Goal: Task Accomplishment & Management: Manage account settings

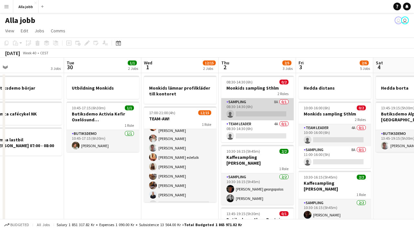
click at [258, 110] on app-card-role "Sampling 8A 0/1 08:30-14:30 (6h) single-neutral-actions" at bounding box center [257, 109] width 72 height 22
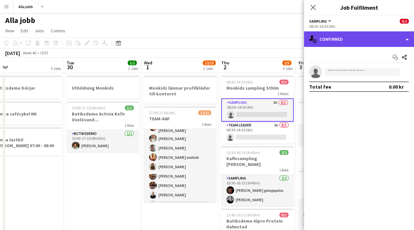
click at [343, 36] on div "single-neutral-actions-check-2 Confirmed" at bounding box center [359, 39] width 110 height 16
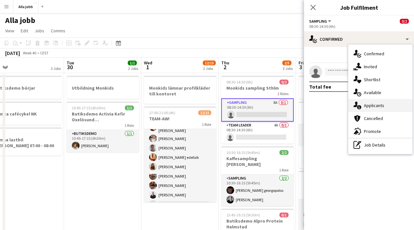
click at [373, 103] on span "Applicants" at bounding box center [374, 106] width 20 height 6
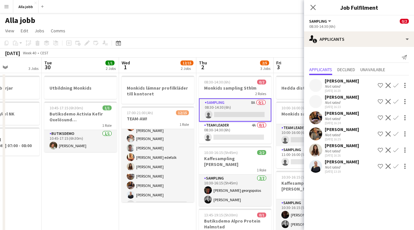
scroll to position [0, 302]
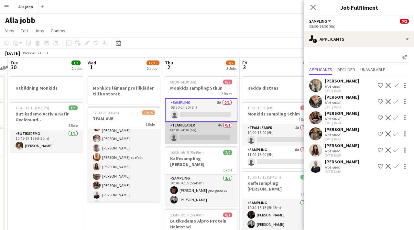
click at [205, 134] on app-card-role "Team Leader 4A 0/1 08:30-14:30 (6h) single-neutral-actions" at bounding box center [201, 133] width 72 height 22
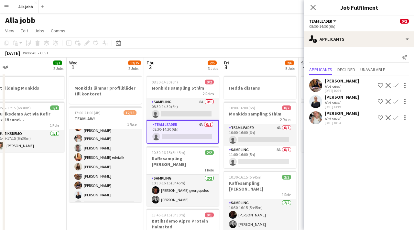
scroll to position [0, 184]
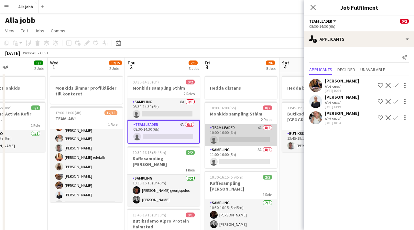
click at [235, 131] on app-card-role "Team Leader 4A 0/1 10:00-16:00 (6h) single-neutral-actions" at bounding box center [241, 135] width 72 height 22
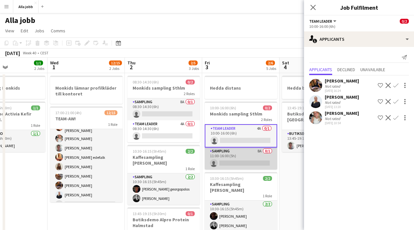
click at [236, 158] on app-card-role "Sampling 8A 0/1 11:00-16:00 (5h) single-neutral-actions" at bounding box center [241, 159] width 72 height 22
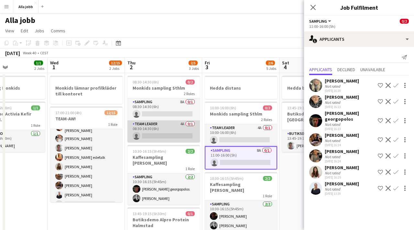
click at [178, 136] on app-card-role "Team Leader 4A 0/1 08:30-14:30 (6h) single-neutral-actions" at bounding box center [163, 131] width 72 height 22
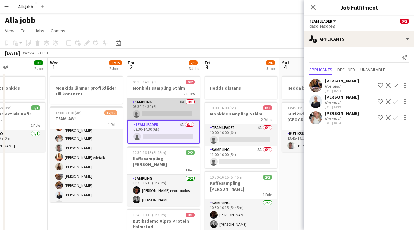
click at [170, 105] on app-card-role "Sampling 8A 0/1 08:30-14:30 (6h) single-neutral-actions" at bounding box center [163, 109] width 72 height 22
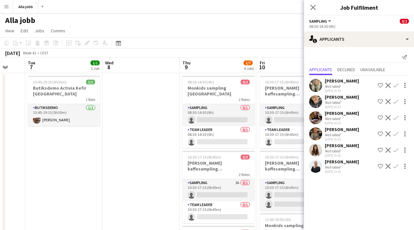
scroll to position [0, 264]
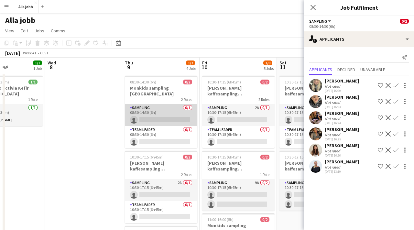
click at [166, 104] on app-card-role "Sampling 0/1 08:30-14:30 (6h) single-neutral-actions" at bounding box center [161, 115] width 72 height 22
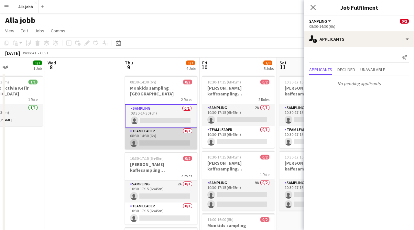
click at [166, 128] on app-card-role "Team Leader 0/1 08:30-14:30 (6h) single-neutral-actions" at bounding box center [161, 138] width 72 height 22
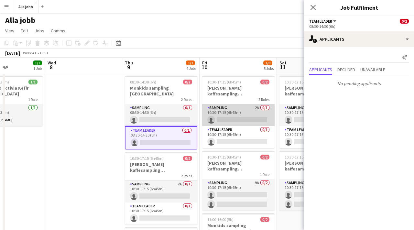
click at [217, 113] on app-card-role "Sampling 2A 0/1 10:30-17:15 (6h45m) single-neutral-actions" at bounding box center [238, 115] width 72 height 22
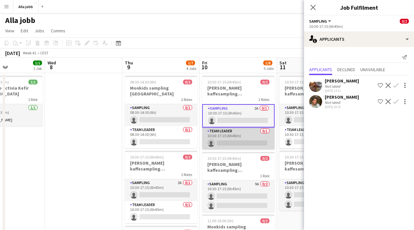
click at [224, 142] on app-card-role "Team Leader 0/1 10:30-17:15 (6h45m) single-neutral-actions" at bounding box center [238, 138] width 72 height 22
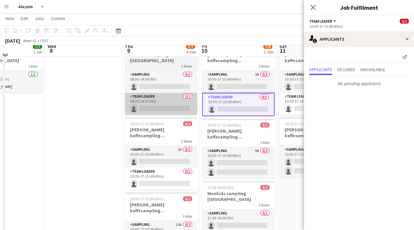
scroll to position [39, 0]
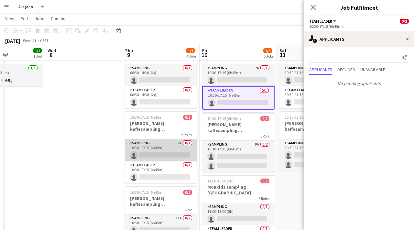
click at [164, 152] on app-card-role "Sampling 2A 0/1 10:30-17:15 (6h45m) single-neutral-actions" at bounding box center [161, 150] width 72 height 22
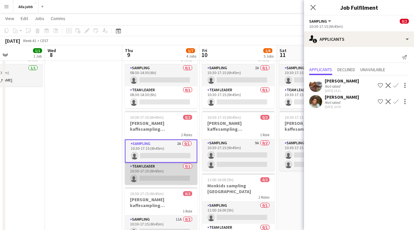
click at [161, 167] on app-card-role "Team Leader 0/1 10:30-17:15 (6h45m) single-neutral-actions" at bounding box center [161, 174] width 72 height 22
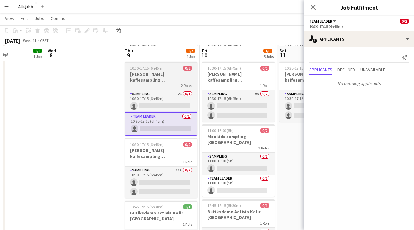
scroll to position [89, 0]
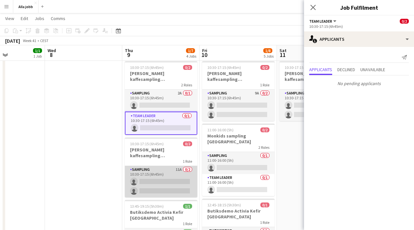
click at [160, 168] on app-card-role "Sampling 11A 0/2 10:30-17:15 (6h45m) single-neutral-actions single-neutral-acti…" at bounding box center [161, 181] width 72 height 31
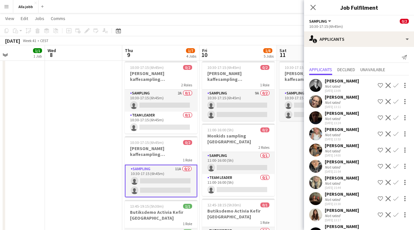
scroll to position [21, 0]
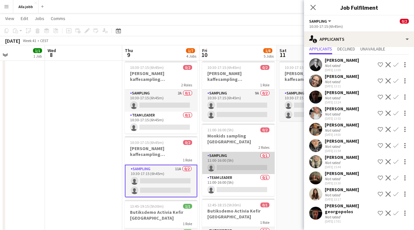
click at [229, 153] on app-card-role "Sampling 0/1 11:00-16:00 (5h) single-neutral-actions" at bounding box center [238, 163] width 72 height 22
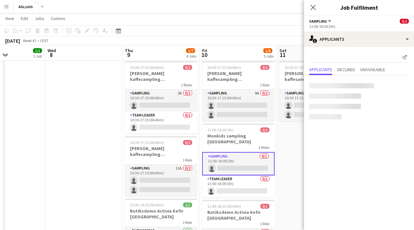
scroll to position [0, 0]
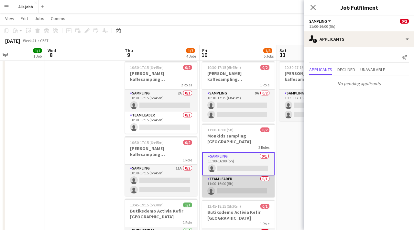
click at [226, 175] on app-card-role "Team Leader 0/1 11:00-16:00 (5h) single-neutral-actions" at bounding box center [238, 186] width 72 height 22
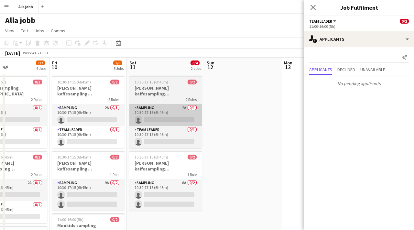
scroll to position [0, 264]
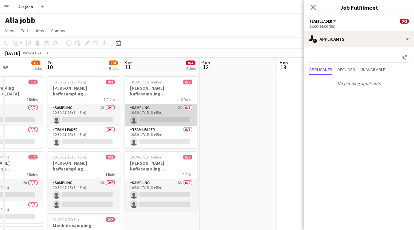
click at [168, 109] on app-card-role "Sampling 2A 0/1 10:30-17:15 (6h45m) single-neutral-actions" at bounding box center [161, 115] width 72 height 22
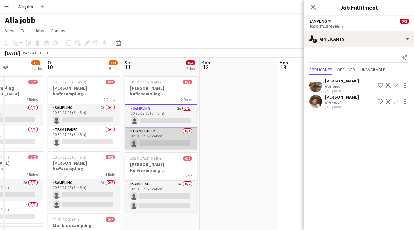
click at [168, 134] on app-card-role "Team Leader 0/1 10:30-17:15 (6h45m) single-neutral-actions" at bounding box center [161, 138] width 72 height 22
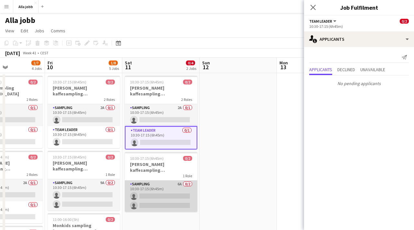
click at [156, 187] on app-card-role "Sampling 6A 0/2 10:30-17:15 (6h45m) single-neutral-actions single-neutral-actio…" at bounding box center [161, 196] width 72 height 31
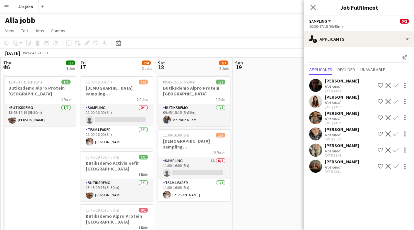
scroll to position [0, 244]
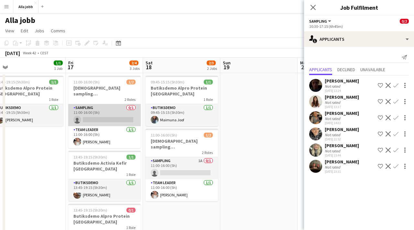
click at [105, 110] on app-card-role "Sampling 0/1 11:00-16:00 (5h) single-neutral-actions" at bounding box center [104, 115] width 72 height 22
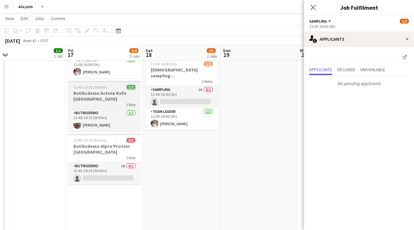
scroll to position [71, 0]
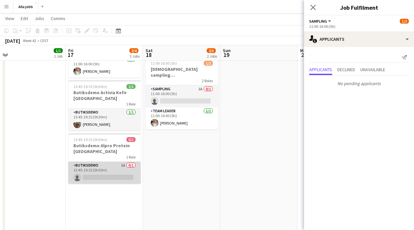
click at [111, 168] on app-card-role "Butiksdemo 1A 0/1 13:45-19:15 (5h30m) single-neutral-actions" at bounding box center [104, 173] width 72 height 22
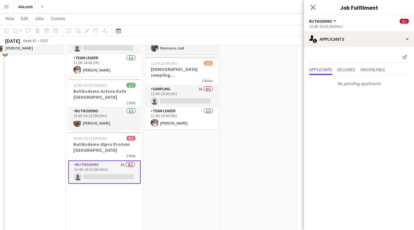
scroll to position [22, 0]
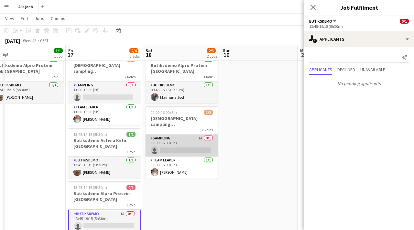
click at [158, 135] on app-card-role "Sampling 1A 0/1 11:00-16:00 (5h) single-neutral-actions" at bounding box center [182, 146] width 72 height 22
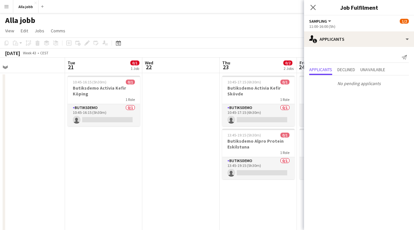
scroll to position [0, 274]
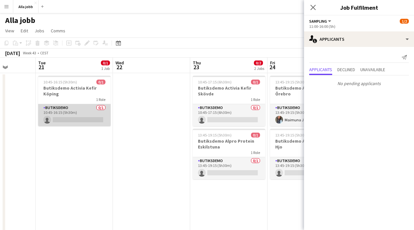
click at [75, 112] on app-card-role "Butiksdemo 0/1 10:45-16:15 (5h30m) single-neutral-actions" at bounding box center [74, 115] width 72 height 22
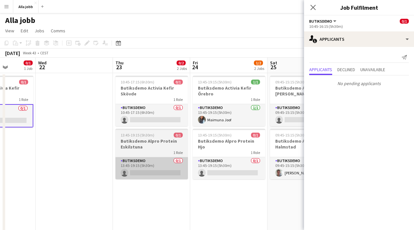
scroll to position [0, 198]
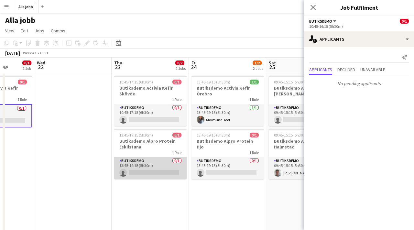
click at [140, 161] on app-card-role "Butiksdemo 0/1 13:45-19:15 (5h30m) single-neutral-actions" at bounding box center [150, 168] width 72 height 22
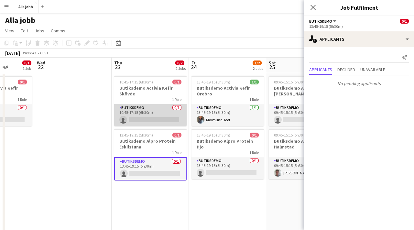
click at [139, 118] on app-card-role "Butiksdemo 0/1 10:45-17:15 (6h30m) single-neutral-actions" at bounding box center [150, 115] width 72 height 22
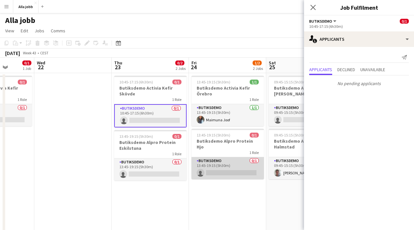
click at [211, 157] on app-card-role "Butiksdemo 0/1 13:45-19:15 (5h30m) single-neutral-actions" at bounding box center [228, 168] width 72 height 22
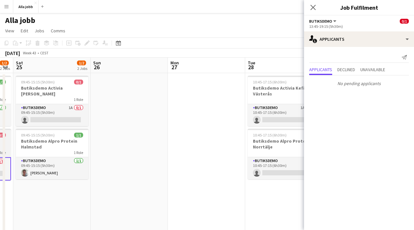
scroll to position [0, 178]
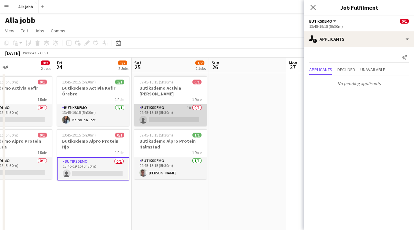
click at [177, 107] on app-card-role "Butiksdemo 1A 0/1 09:45-15:15 (5h30m) single-neutral-actions" at bounding box center [170, 115] width 72 height 22
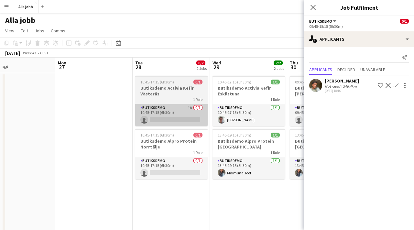
scroll to position [0, 256]
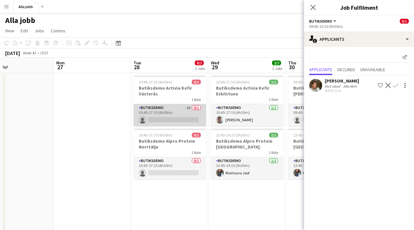
click at [162, 107] on app-card-role "Butiksdemo 1A 0/1 10:45-17:15 (6h30m) single-neutral-actions" at bounding box center [170, 115] width 72 height 22
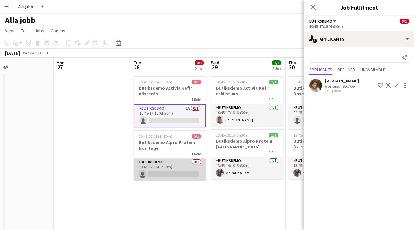
click at [165, 166] on app-card-role "Butiksdemo 0/1 10:45-17:15 (6h30m) single-neutral-actions" at bounding box center [170, 170] width 72 height 22
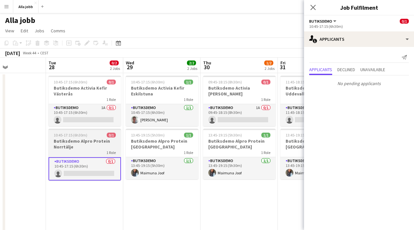
scroll to position [0, 193]
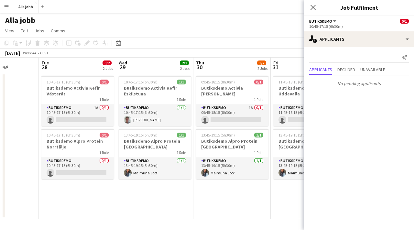
click at [110, 186] on app-date-cell "10:45-17:15 (6h30m) 0/1 Butiksdemo Activia Kefir Västerås 1 Role Butiksdemo 1A …" at bounding box center [77, 146] width 77 height 146
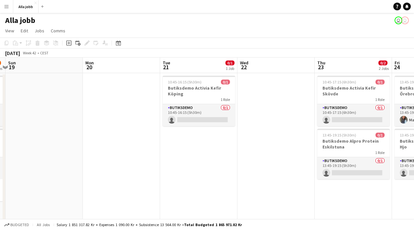
scroll to position [0, 304]
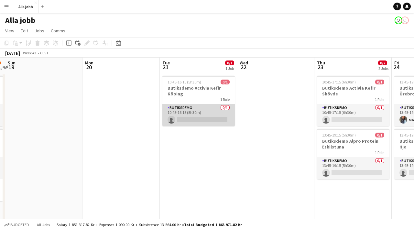
click at [198, 116] on app-card-role "Butiksdemo 0/1 10:45-16:15 (5h30m) single-neutral-actions" at bounding box center [198, 115] width 72 height 22
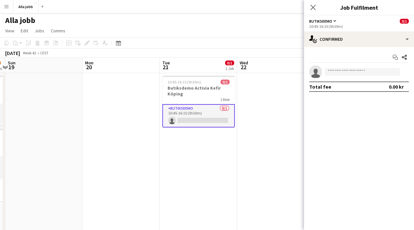
click at [342, 47] on div "Start chat Share single-neutral-actions Total fee 0.00 kr" at bounding box center [359, 72] width 110 height 50
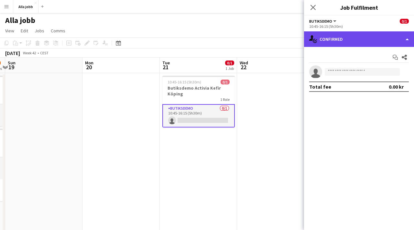
click at [342, 45] on div "single-neutral-actions-check-2 Confirmed" at bounding box center [359, 39] width 110 height 16
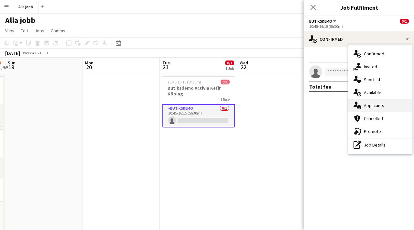
click at [369, 106] on span "Applicants" at bounding box center [374, 106] width 20 height 6
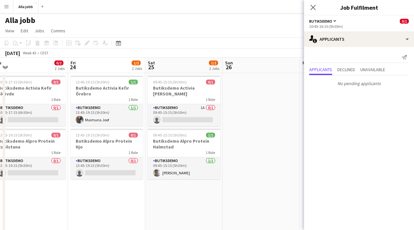
scroll to position [0, 233]
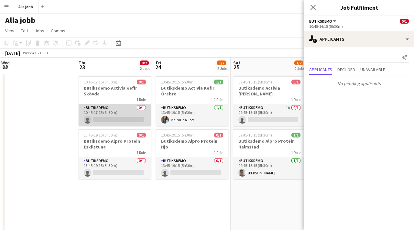
click at [111, 113] on app-card-role "Butiksdemo 0/1 10:45-17:15 (6h30m) single-neutral-actions" at bounding box center [115, 115] width 72 height 22
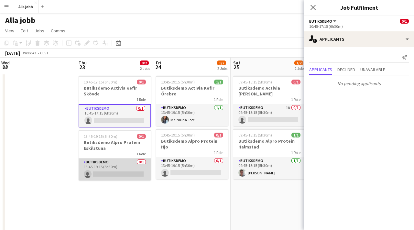
click at [113, 162] on app-card-role "Butiksdemo 0/1 13:45-19:15 (5h30m) single-neutral-actions" at bounding box center [115, 170] width 72 height 22
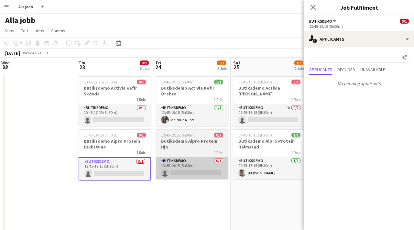
click at [182, 157] on app-card-role "Butiksdemo 0/1 13:45-19:15 (5h30m) single-neutral-actions" at bounding box center [192, 168] width 72 height 22
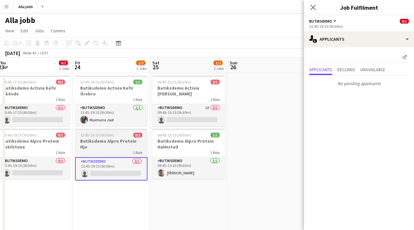
scroll to position [0, 265]
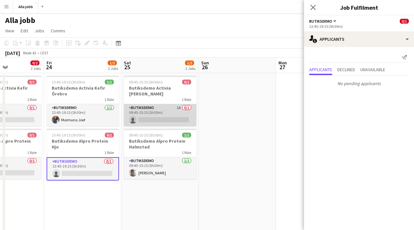
click at [140, 109] on app-card-role "Butiksdemo 1A 0/1 09:45-15:15 (5h30m) single-neutral-actions" at bounding box center [160, 115] width 72 height 22
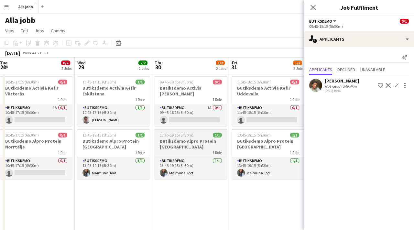
scroll to position [0, 194]
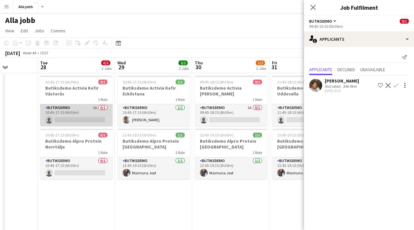
click at [77, 116] on app-card-role "Butiksdemo 1A 0/1 10:45-17:15 (6h30m) single-neutral-actions" at bounding box center [76, 115] width 72 height 22
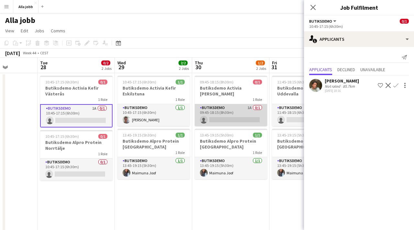
click at [212, 114] on app-card-role "Butiksdemo 1A 0/1 09:45-18:15 (8h30m) single-neutral-actions" at bounding box center [231, 115] width 72 height 22
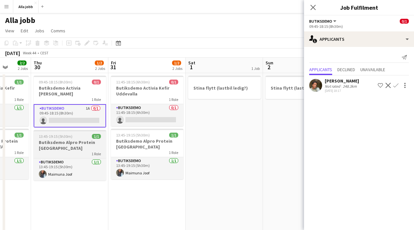
scroll to position [0, 204]
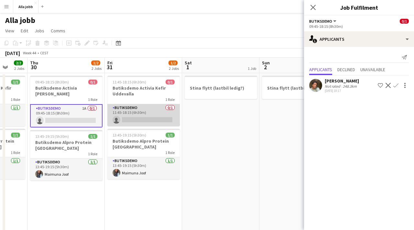
click at [156, 115] on app-card-role "Butiksdemo 0/1 11:45-18:15 (6h30m) single-neutral-actions" at bounding box center [143, 115] width 72 height 22
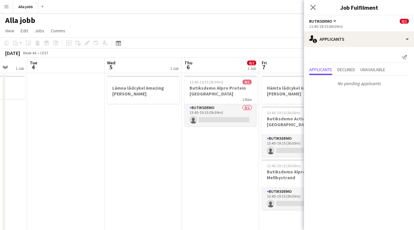
scroll to position [0, 283]
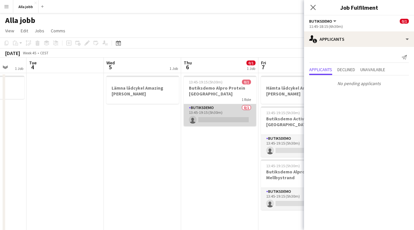
click at [219, 110] on app-card-role "Butiksdemo 0/1 13:45-19:15 (5h30m) single-neutral-actions" at bounding box center [220, 115] width 72 height 22
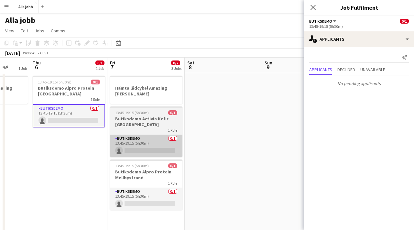
scroll to position [0, 307]
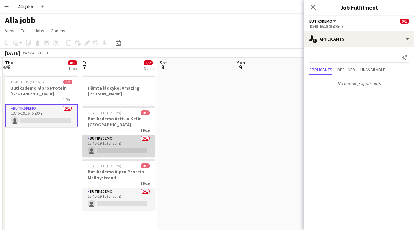
click at [121, 139] on app-card-role "Butiksdemo 0/1 13:45-19:15 (5h30m) single-neutral-actions" at bounding box center [119, 146] width 72 height 22
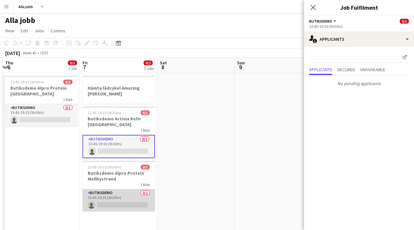
click at [120, 190] on app-card-role "Butiksdemo 0/1 13:45-19:15 (5h30m) single-neutral-actions" at bounding box center [119, 200] width 72 height 22
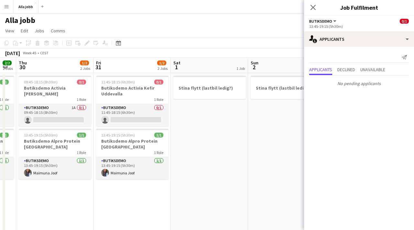
scroll to position [0, 137]
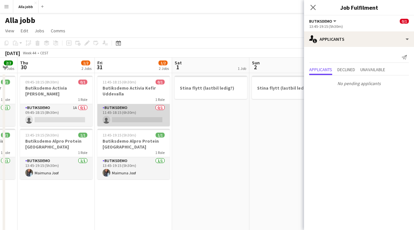
click at [137, 110] on app-card-role "Butiksdemo 0/1 11:45-18:15 (6h30m) single-neutral-actions" at bounding box center [133, 115] width 72 height 22
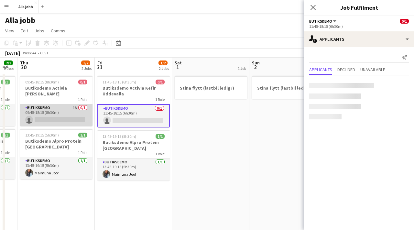
click at [62, 115] on app-card-role "Butiksdemo 1A 0/1 09:45-18:15 (8h30m) single-neutral-actions" at bounding box center [56, 115] width 72 height 22
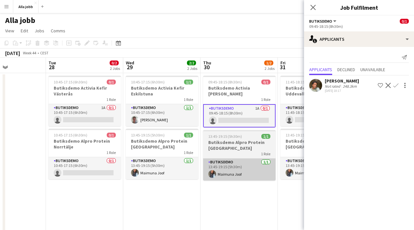
scroll to position [0, 186]
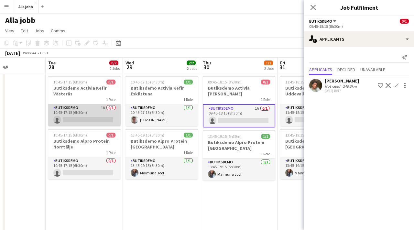
click at [66, 117] on app-card-role "Butiksdemo 1A 0/1 10:45-17:15 (6h30m) single-neutral-actions" at bounding box center [84, 115] width 72 height 22
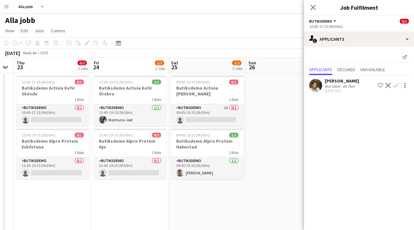
scroll to position [0, 148]
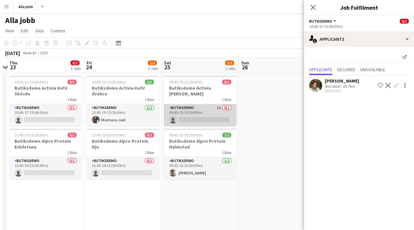
click at [179, 106] on app-card-role "Butiksdemo 1A 0/1 09:45-15:15 (5h30m) single-neutral-actions" at bounding box center [200, 115] width 72 height 22
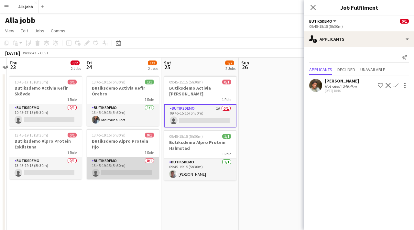
click at [116, 160] on app-card-role "Butiksdemo 0/1 13:45-19:15 (5h30m) single-neutral-actions" at bounding box center [123, 168] width 72 height 22
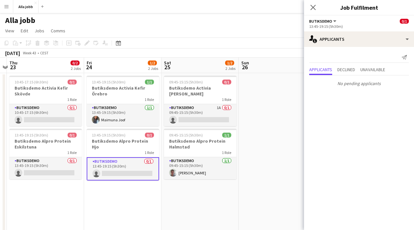
scroll to position [0, 158]
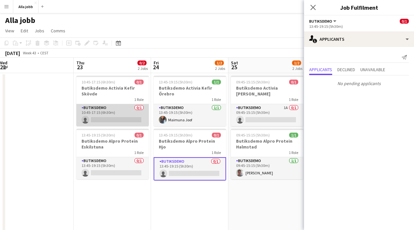
click at [113, 105] on app-card-role "Butiksdemo 0/1 10:45-17:15 (6h30m) single-neutral-actions" at bounding box center [112, 115] width 72 height 22
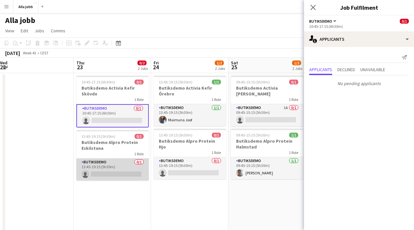
click at [110, 163] on app-card-role "Butiksdemo 0/1 13:45-19:15 (5h30m) single-neutral-actions" at bounding box center [112, 170] width 72 height 22
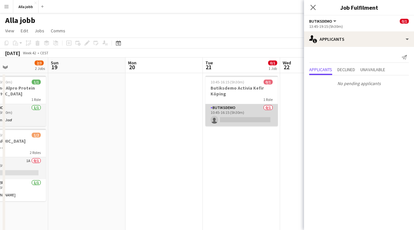
click at [236, 115] on app-card-role "Butiksdemo 0/1 10:45-16:15 (5h30m) single-neutral-actions" at bounding box center [241, 115] width 72 height 22
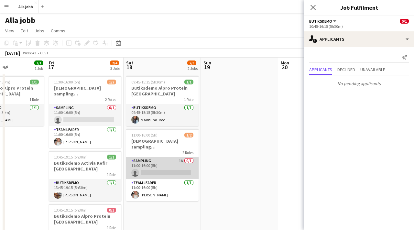
scroll to position [0, 185]
click at [150, 162] on app-card-role "Sampling 1A 0/1 11:00-16:00 (5h) single-neutral-actions" at bounding box center [163, 168] width 72 height 22
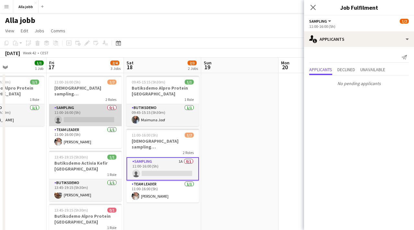
click at [79, 107] on app-card-role "Sampling 0/1 11:00-16:00 (5h) single-neutral-actions" at bounding box center [85, 115] width 72 height 22
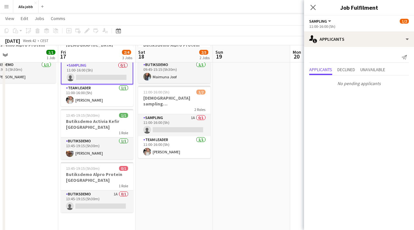
scroll to position [44, 0]
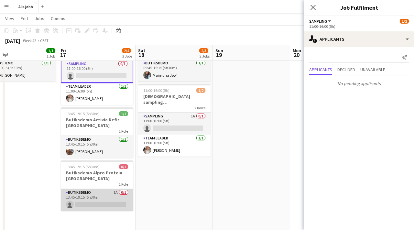
click at [101, 189] on app-card-role "Butiksdemo 1A 0/1 13:45-19:15 (5h30m) single-neutral-actions" at bounding box center [97, 200] width 72 height 22
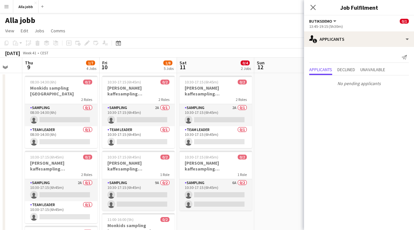
scroll to position [0, 143]
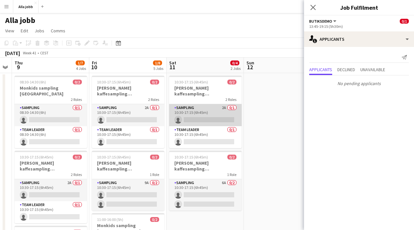
click at [186, 106] on app-card-role "Sampling 2A 0/1 10:30-17:15 (6h45m) single-neutral-actions" at bounding box center [205, 115] width 72 height 22
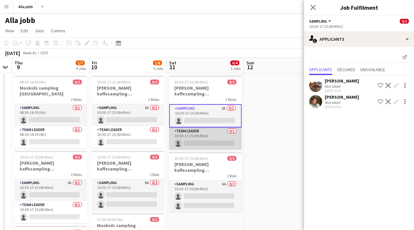
click at [188, 135] on app-card-role "Team Leader 0/1 10:30-17:15 (6h45m) single-neutral-actions" at bounding box center [205, 138] width 72 height 22
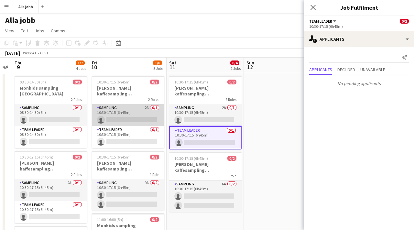
click at [135, 107] on app-card-role "Sampling 2A 0/1 10:30-17:15 (6h45m) single-neutral-actions" at bounding box center [128, 115] width 72 height 22
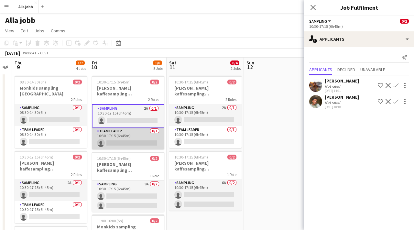
click at [126, 134] on app-card-role "Team Leader 0/1 10:30-17:15 (6h45m) single-neutral-actions" at bounding box center [128, 138] width 72 height 22
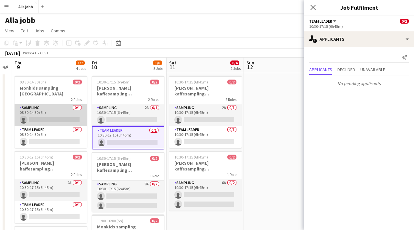
click at [63, 106] on app-card-role "Sampling 0/1 08:30-14:30 (6h) single-neutral-actions" at bounding box center [51, 115] width 72 height 22
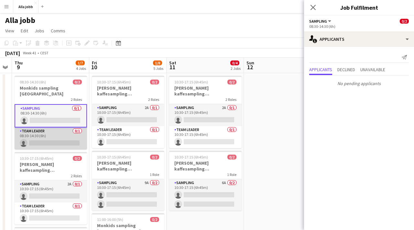
click at [59, 134] on app-card-role "Team Leader 0/1 08:30-14:30 (6h) single-neutral-actions" at bounding box center [51, 138] width 72 height 22
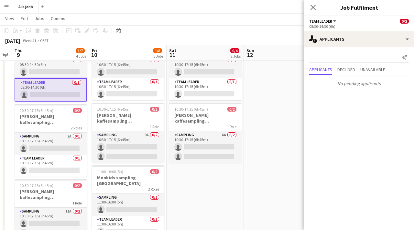
scroll to position [48, 0]
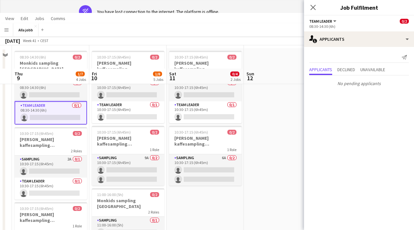
click at [278, 99] on app-date-cell at bounding box center [282, 215] width 77 height 334
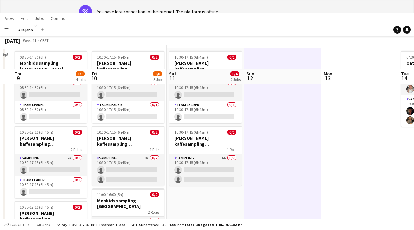
click at [278, 99] on app-date-cell at bounding box center [282, 215] width 77 height 334
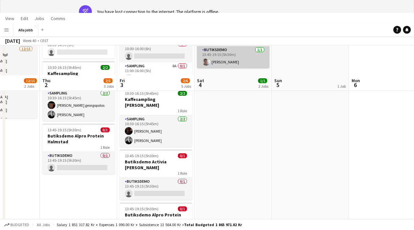
scroll to position [116, 0]
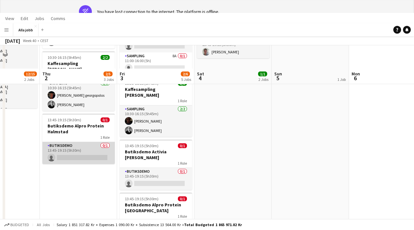
click at [90, 143] on app-card-role "Butiksdemo 0/1 13:45-19:15 (5h30m) single-neutral-actions" at bounding box center [78, 153] width 72 height 22
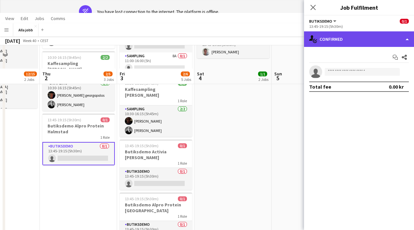
click at [350, 41] on div "single-neutral-actions-check-2 Confirmed" at bounding box center [359, 39] width 110 height 16
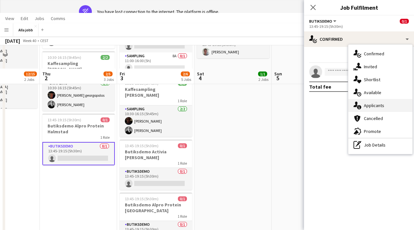
click at [369, 106] on span "Applicants" at bounding box center [374, 106] width 20 height 6
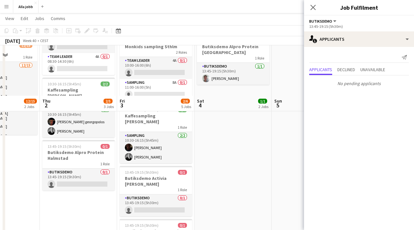
scroll to position [134, 0]
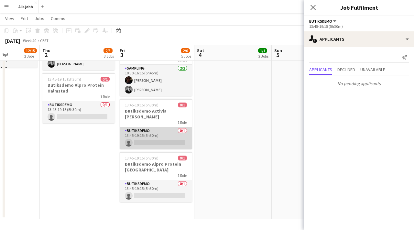
click at [145, 127] on app-card-role "Butiksdemo 0/1 13:45-19:15 (5h30m) single-neutral-actions" at bounding box center [156, 138] width 72 height 22
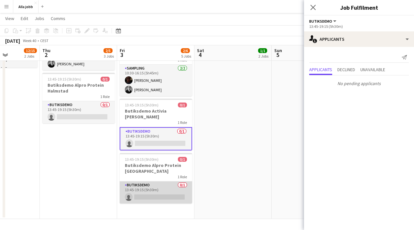
click at [146, 182] on app-card-role "Butiksdemo 0/1 13:45-19:15 (5h30m) single-neutral-actions" at bounding box center [156, 193] width 72 height 22
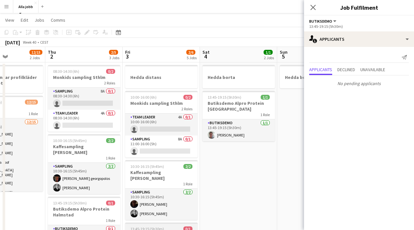
scroll to position [0, 186]
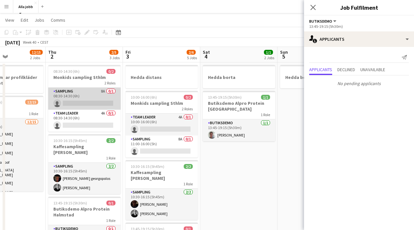
click at [92, 99] on app-card-role "Sampling 8A 0/1 08:30-14:30 (6h) single-neutral-actions" at bounding box center [84, 99] width 72 height 22
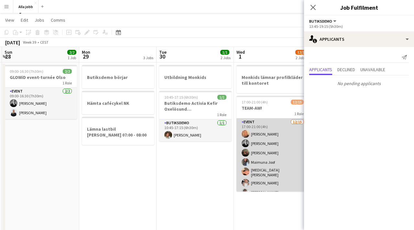
scroll to position [0, 230]
click at [266, 155] on app-card-role "Event [DATE] 17:00-21:00 (4h) [PERSON_NAME] [PERSON_NAME] [PERSON_NAME] [PERSON…" at bounding box center [272, 195] width 72 height 155
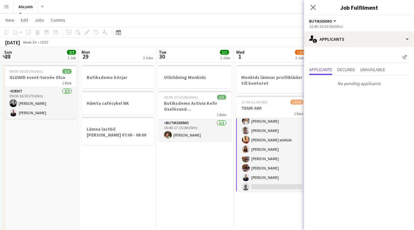
scroll to position [0, 0]
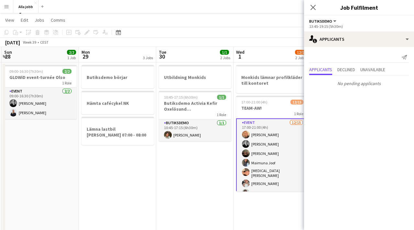
click at [200, 158] on app-date-cell "Utbildning Monkids 10:45-17:15 (6h30m) 1/1 Butiksdemo Activia Kefir Oxelösund (…" at bounding box center [194, 202] width 77 height 281
